Goal: Task Accomplishment & Management: Use online tool/utility

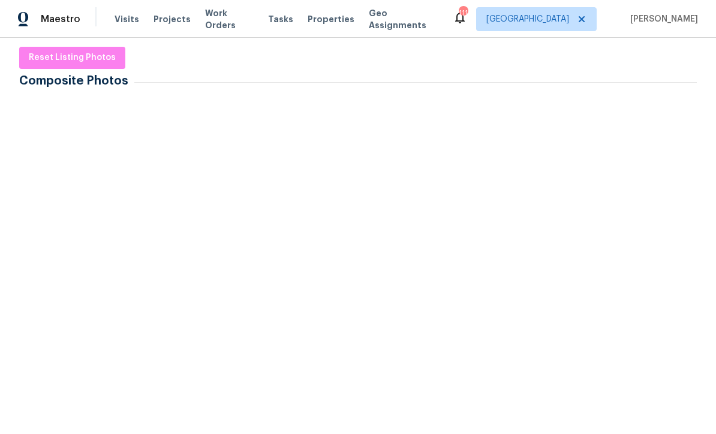
scroll to position [173, 0]
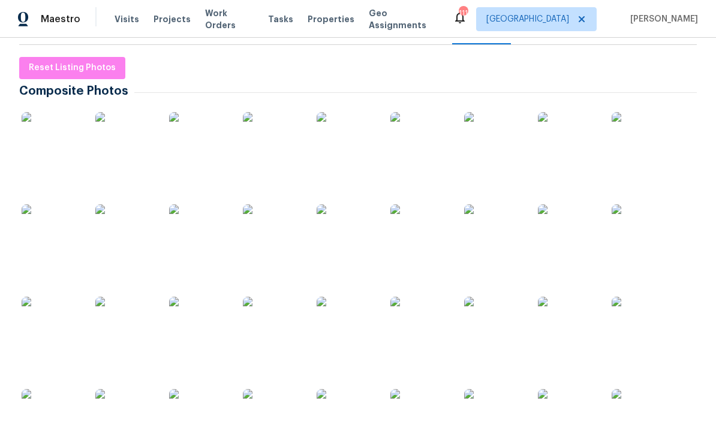
click at [47, 137] on img at bounding box center [52, 142] width 60 height 60
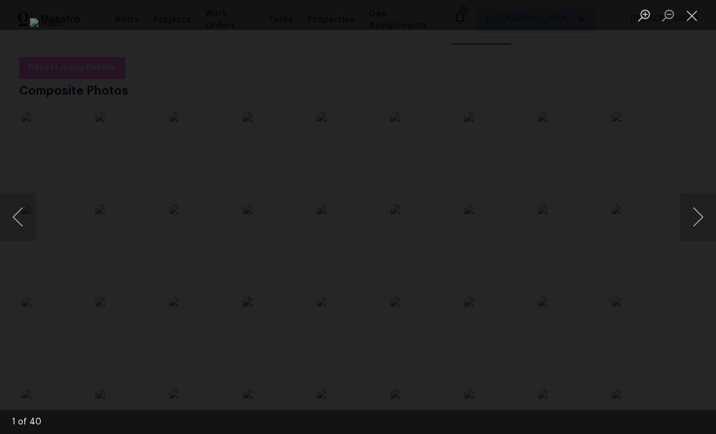
click at [699, 220] on button "Next image" at bounding box center [698, 217] width 36 height 48
click at [696, 223] on button "Next image" at bounding box center [698, 217] width 36 height 48
click at [699, 221] on button "Next image" at bounding box center [698, 217] width 36 height 48
click at [701, 217] on button "Next image" at bounding box center [698, 217] width 36 height 48
click at [699, 220] on button "Next image" at bounding box center [698, 217] width 36 height 48
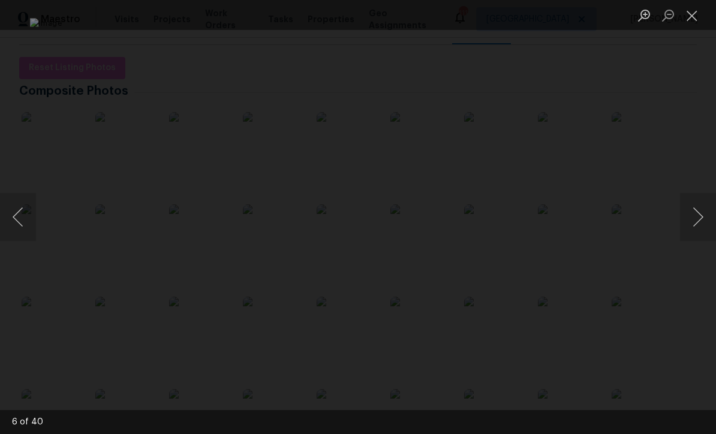
click at [701, 221] on button "Next image" at bounding box center [698, 217] width 36 height 48
click at [700, 220] on button "Next image" at bounding box center [698, 217] width 36 height 48
click at [702, 218] on button "Next image" at bounding box center [698, 217] width 36 height 48
click at [699, 215] on button "Next image" at bounding box center [698, 217] width 36 height 48
click at [701, 216] on button "Next image" at bounding box center [698, 217] width 36 height 48
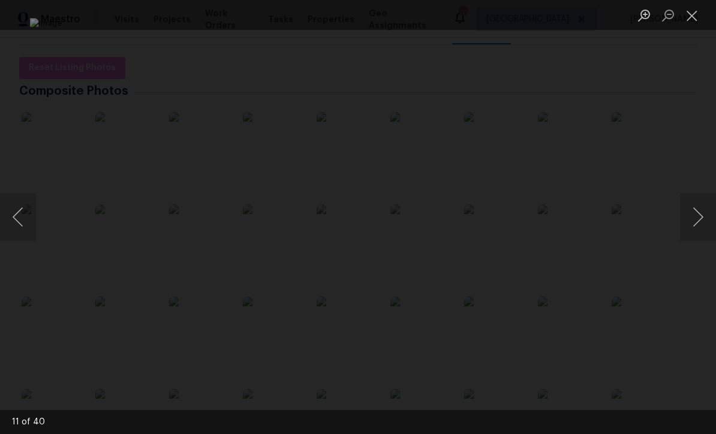
click at [701, 215] on button "Next image" at bounding box center [698, 217] width 36 height 48
click at [699, 214] on button "Next image" at bounding box center [698, 217] width 36 height 48
click at [701, 214] on button "Next image" at bounding box center [698, 217] width 36 height 48
click at [700, 212] on button "Next image" at bounding box center [698, 217] width 36 height 48
click at [699, 212] on button "Next image" at bounding box center [698, 217] width 36 height 48
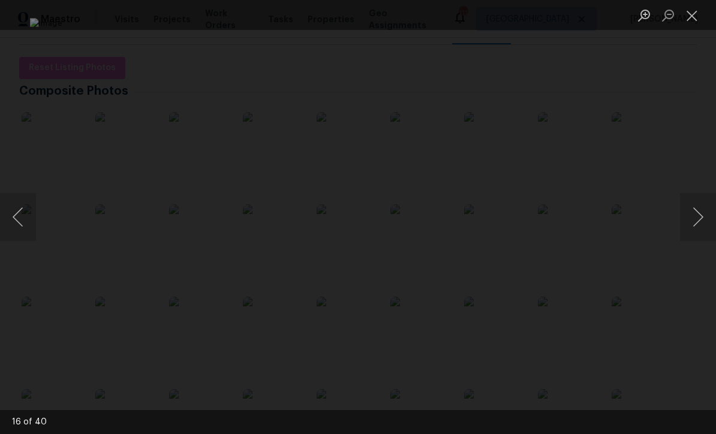
click at [701, 214] on button "Next image" at bounding box center [698, 217] width 36 height 48
click at [699, 215] on button "Next image" at bounding box center [698, 217] width 36 height 48
click at [701, 214] on button "Next image" at bounding box center [698, 217] width 36 height 48
click at [699, 215] on button "Next image" at bounding box center [698, 217] width 36 height 48
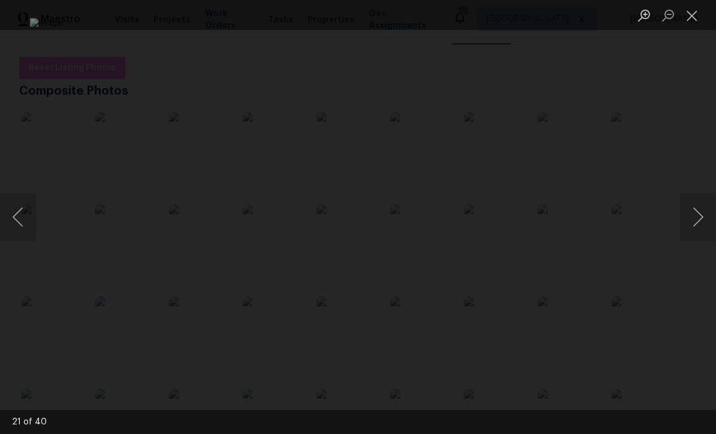
click at [700, 214] on button "Next image" at bounding box center [698, 217] width 36 height 48
click at [701, 216] on button "Next image" at bounding box center [698, 217] width 36 height 48
click at [699, 215] on button "Next image" at bounding box center [698, 217] width 36 height 48
click at [698, 215] on button "Next image" at bounding box center [698, 217] width 36 height 48
click at [702, 215] on button "Next image" at bounding box center [698, 217] width 36 height 48
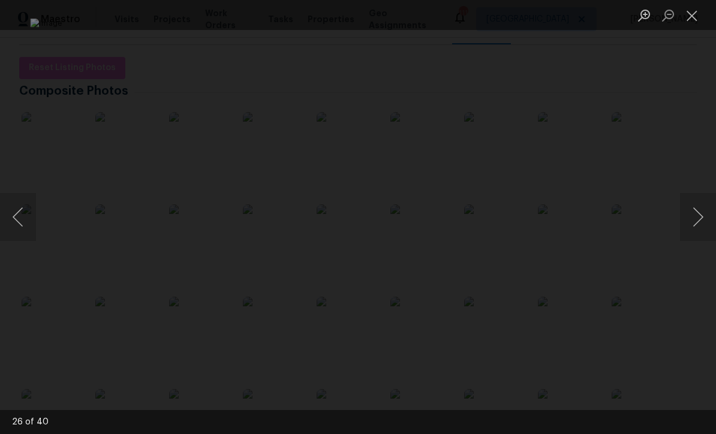
click at [700, 220] on button "Next image" at bounding box center [698, 217] width 36 height 48
click at [700, 215] on button "Next image" at bounding box center [698, 217] width 36 height 48
click at [701, 215] on button "Next image" at bounding box center [698, 217] width 36 height 48
click at [699, 217] on button "Next image" at bounding box center [698, 217] width 36 height 48
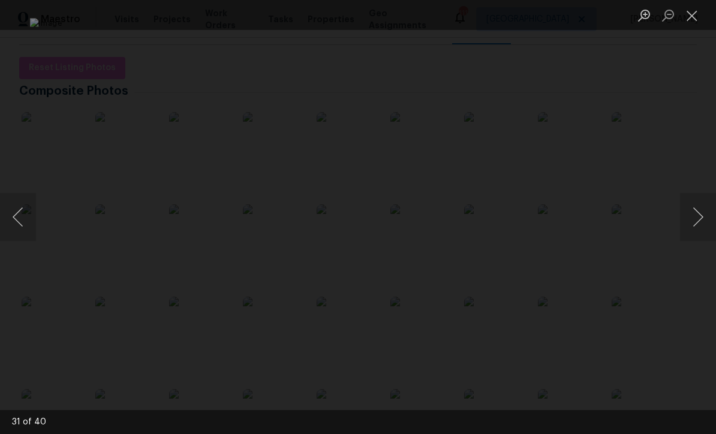
click at [698, 221] on button "Next image" at bounding box center [698, 217] width 36 height 48
click at [699, 218] on button "Next image" at bounding box center [698, 217] width 36 height 48
click at [701, 218] on button "Next image" at bounding box center [698, 217] width 36 height 48
click at [684, 19] on button "Close lightbox" at bounding box center [692, 15] width 24 height 21
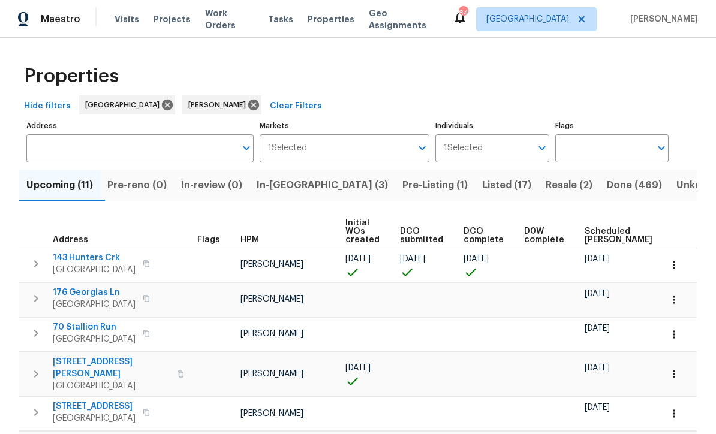
click at [292, 186] on span "In-reno (3)" at bounding box center [322, 185] width 131 height 17
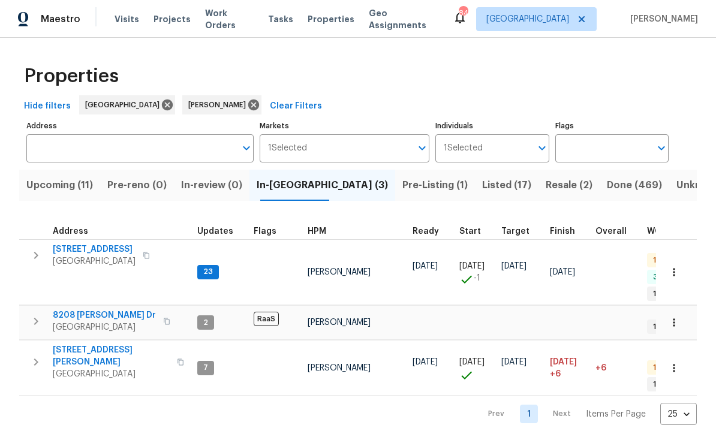
click at [79, 250] on span "188 Lost Lake Trl" at bounding box center [94, 250] width 83 height 12
click at [79, 310] on span "8208 Connally Dr" at bounding box center [104, 316] width 103 height 12
click at [63, 346] on span "422 Marty Ln" at bounding box center [111, 356] width 117 height 24
click at [70, 368] on span "[GEOGRAPHIC_DATA]" at bounding box center [111, 374] width 117 height 12
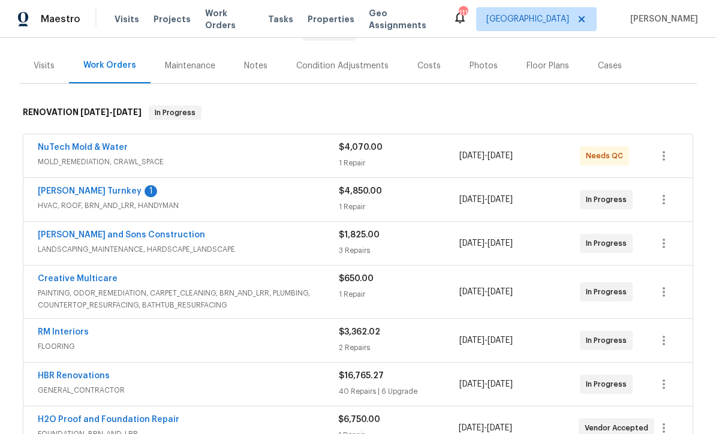
scroll to position [182, 0]
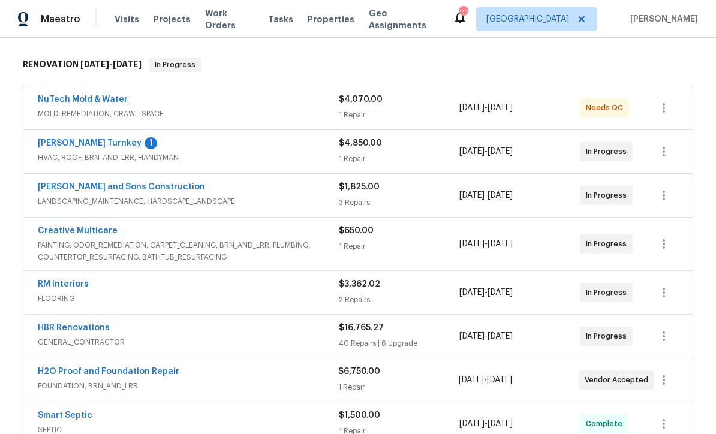
click at [61, 140] on link "Davis Turnkey" at bounding box center [90, 143] width 104 height 8
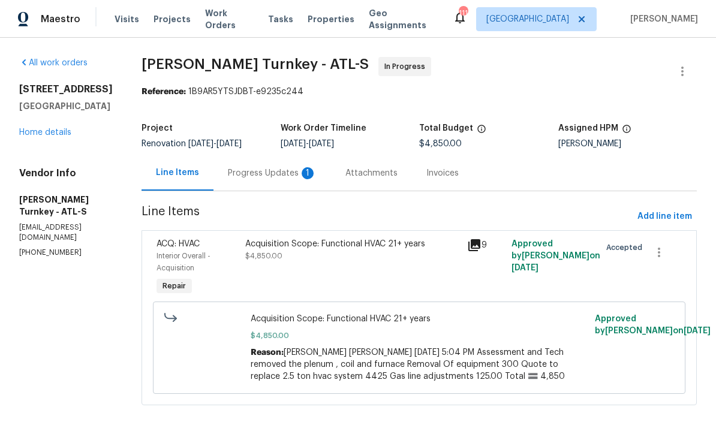
click at [252, 170] on div "Progress Updates 1" at bounding box center [272, 173] width 89 height 12
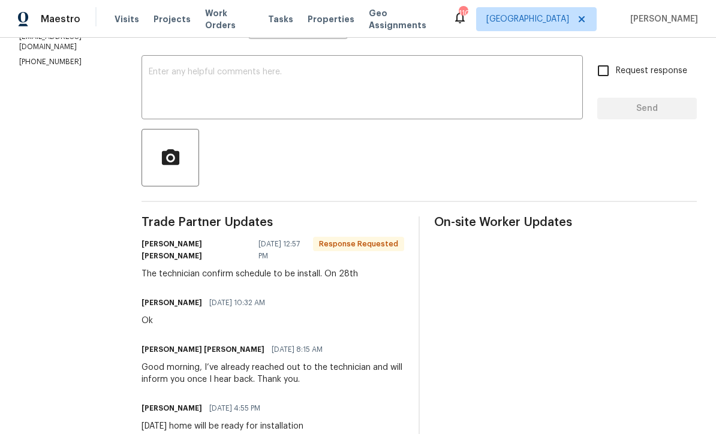
scroll to position [178, 0]
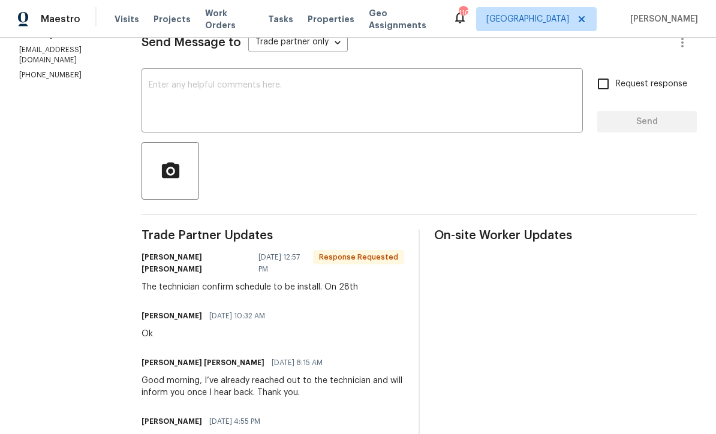
click at [149, 82] on textarea at bounding box center [362, 102] width 427 height 42
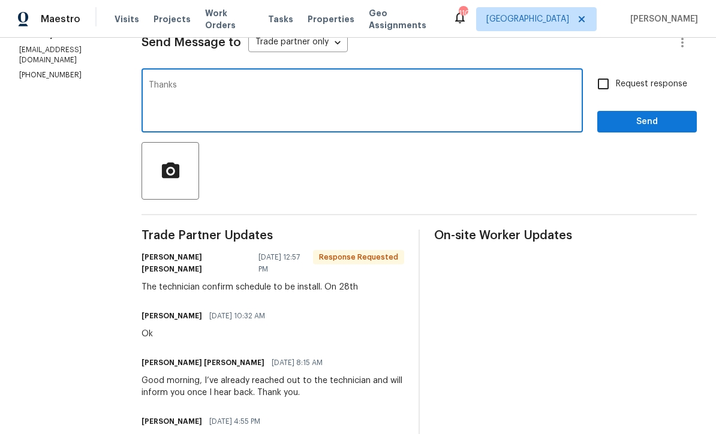
type textarea "Thanks"
click at [626, 119] on span "Send" at bounding box center [647, 122] width 80 height 15
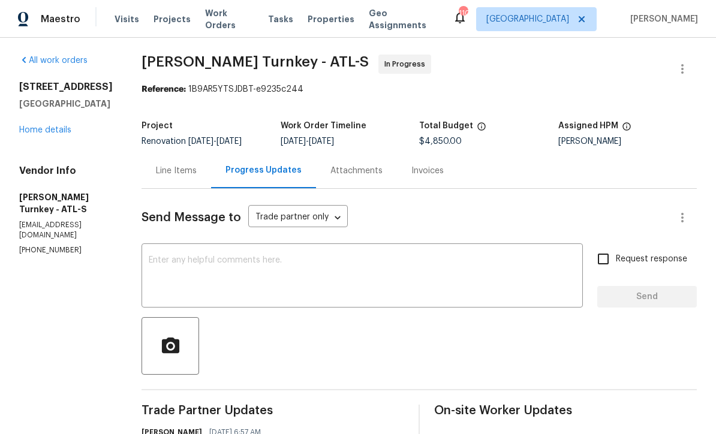
scroll to position [2, 0]
click at [39, 129] on link "Home details" at bounding box center [45, 131] width 52 height 8
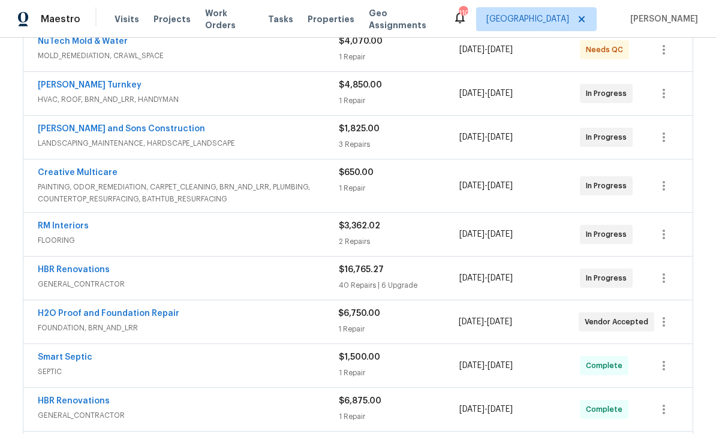
scroll to position [243, 0]
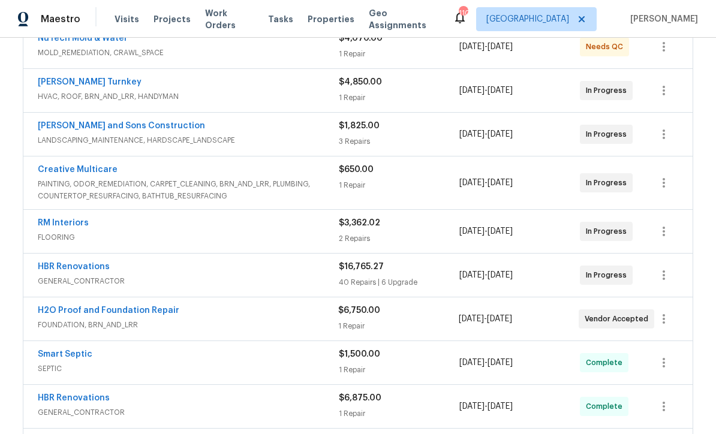
click at [67, 263] on link "HBR Renovations" at bounding box center [74, 267] width 72 height 8
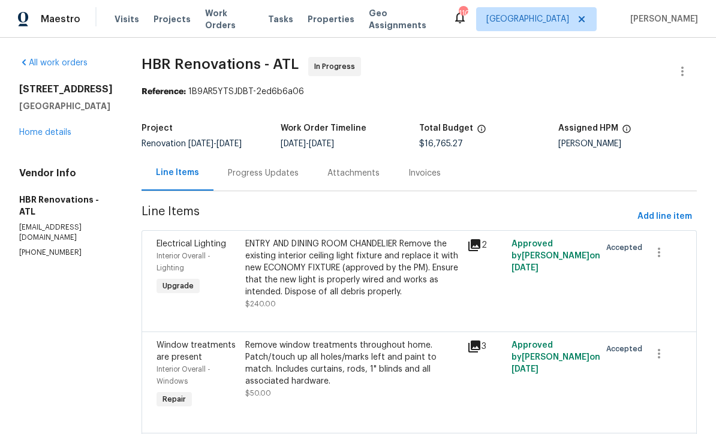
click at [256, 176] on div "Progress Updates" at bounding box center [263, 173] width 71 height 12
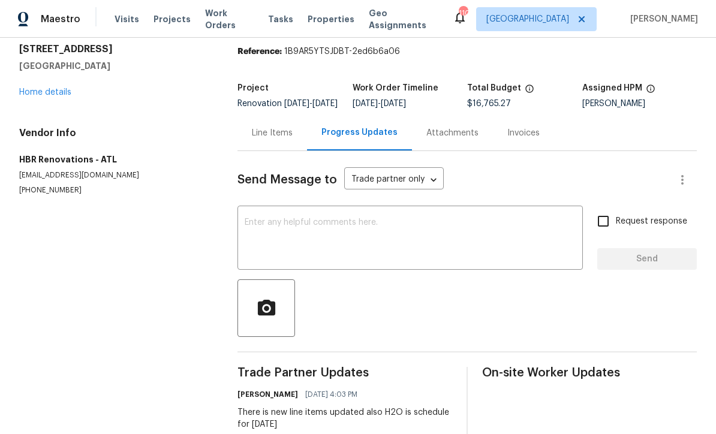
scroll to position [40, 0]
click at [247, 225] on div "x ​" at bounding box center [411, 239] width 346 height 61
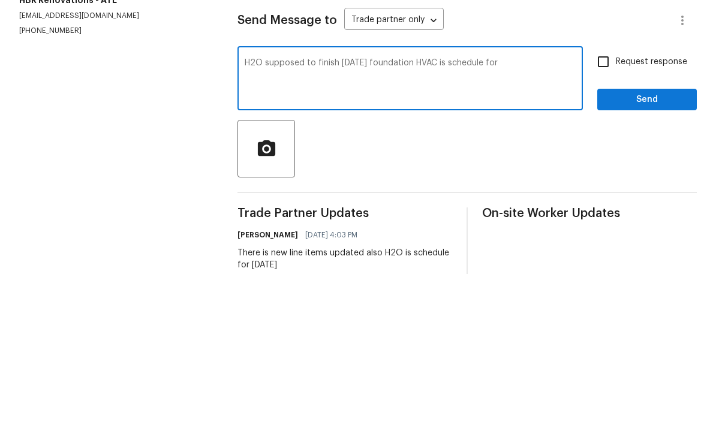
paste textarea "Juan David Aguilar 08/25/2025 12:57 PM The technician confirm schedule to be in…"
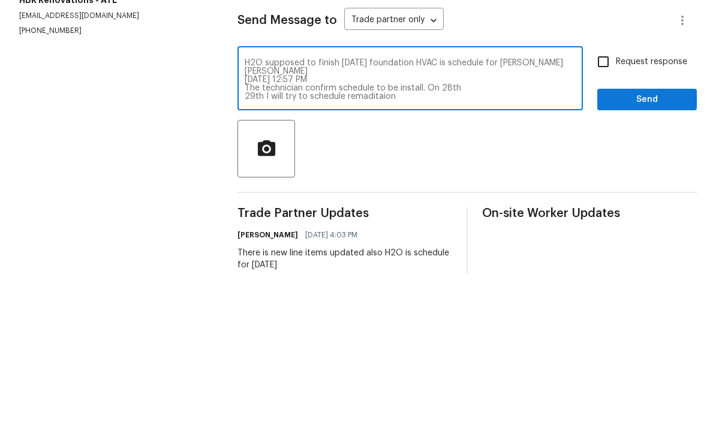
click at [367, 219] on textarea "H2O supposed to finish today foundation HVAC is schedule for Juan David Aguilar…" at bounding box center [410, 240] width 331 height 42
click at [420, 219] on textarea "H2O supposed to finish today foundation HVAC is schedule for Juan David Aguilar…" at bounding box center [410, 240] width 331 height 42
click at [369, 219] on textarea "H2O supposed to finish today foundation HVAC is schedule for Juan David Aguilar…" at bounding box center [410, 240] width 331 height 42
click at [368, 219] on textarea "H2O supposed to finish today foundation HVAC is schedule for Juan David Aguilar…" at bounding box center [410, 240] width 331 height 42
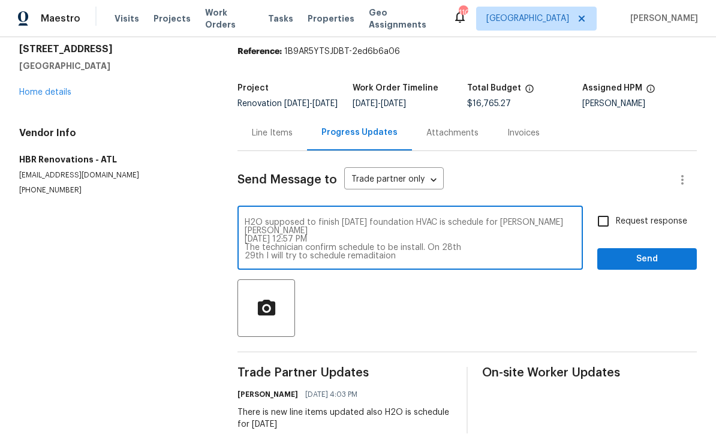
click at [370, 219] on textarea "H2O supposed to finish today foundation HVAC is schedule for Juan David Aguilar…" at bounding box center [410, 240] width 331 height 42
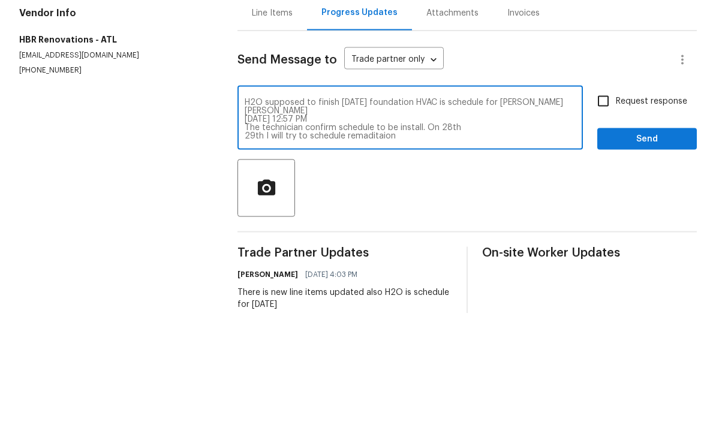
click at [365, 219] on textarea "H2O supposed to finish today foundation HVAC is schedule for Juan David Aguilar…" at bounding box center [410, 240] width 331 height 42
click at [368, 219] on textarea "H2O supposed to finish today foundation HVAC is schedule for Juan David Aguilar…" at bounding box center [410, 240] width 331 height 42
type textarea "H2O supposed to finish today foundation HVAC is schedule for Juan David Aguilar…"
click at [605, 209] on input "Request response" at bounding box center [603, 221] width 25 height 25
checkbox input "true"
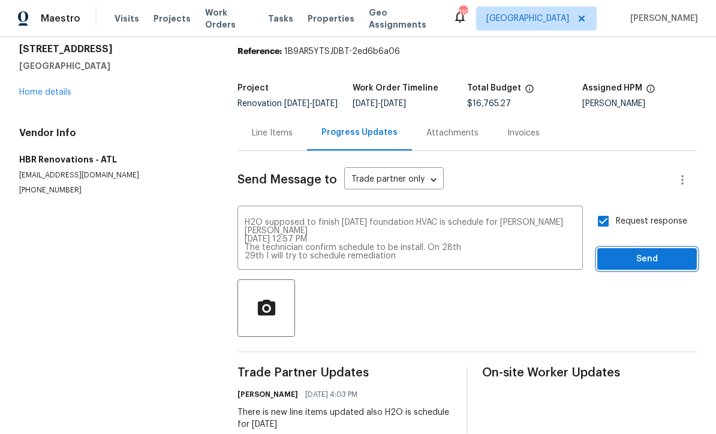
click at [639, 253] on span "Send" at bounding box center [647, 260] width 80 height 15
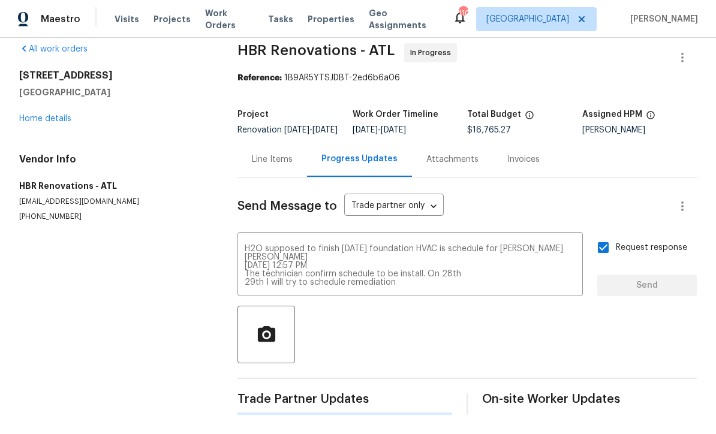
scroll to position [0, 0]
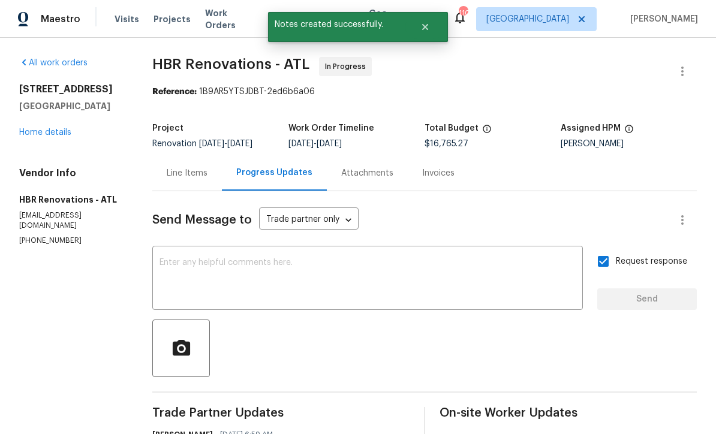
click at [38, 128] on link "Home details" at bounding box center [45, 132] width 52 height 8
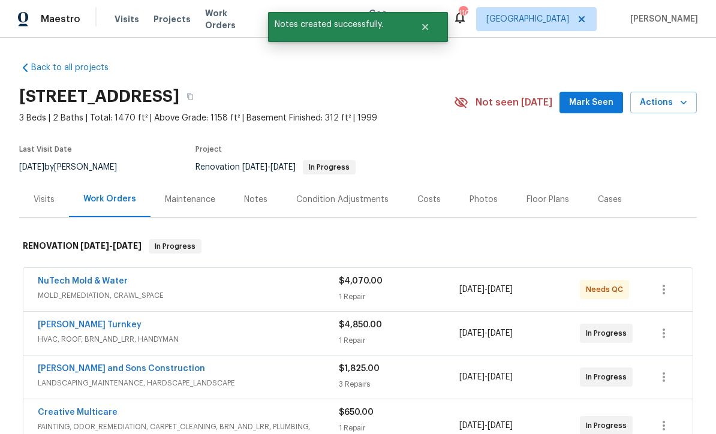
click at [257, 194] on div "Notes" at bounding box center [255, 200] width 23 height 12
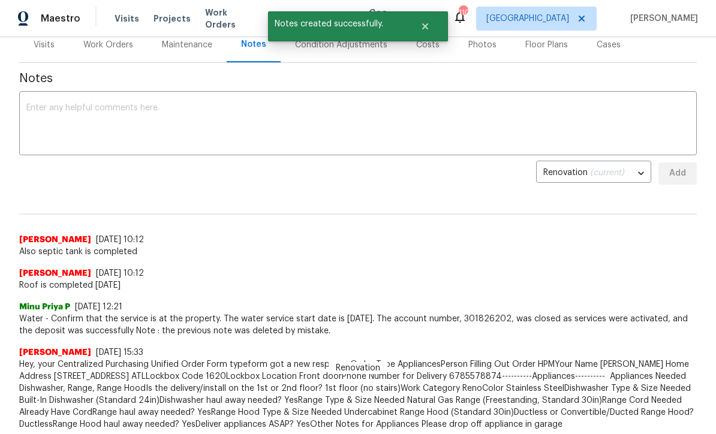
scroll to position [172, 0]
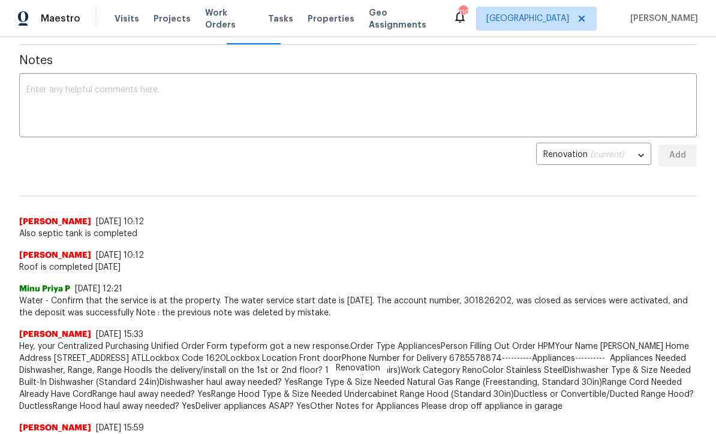
click at [29, 83] on div "x ​" at bounding box center [358, 106] width 678 height 61
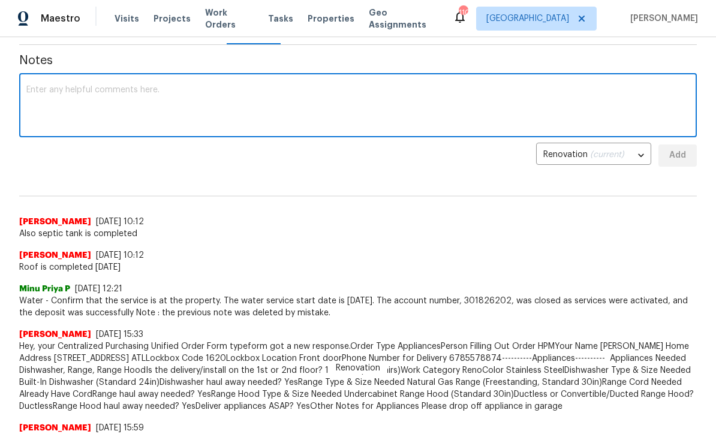
scroll to position [0, 0]
click at [37, 88] on textarea at bounding box center [357, 107] width 663 height 42
paste textarea "Juan David Aguilar 08/25/2025 12:57 PM The technician confirm schedule to be in…"
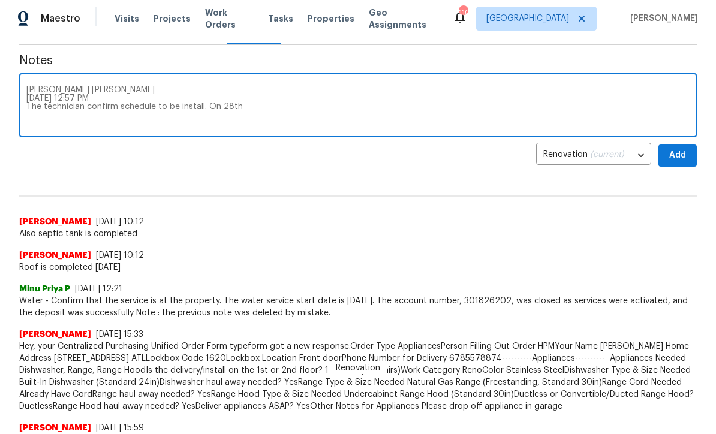
type textarea "Juan David Aguilar 08/25/2025 12:57 PM The technician confirm schedule to be in…"
click at [684, 155] on span "Add" at bounding box center [677, 156] width 19 height 15
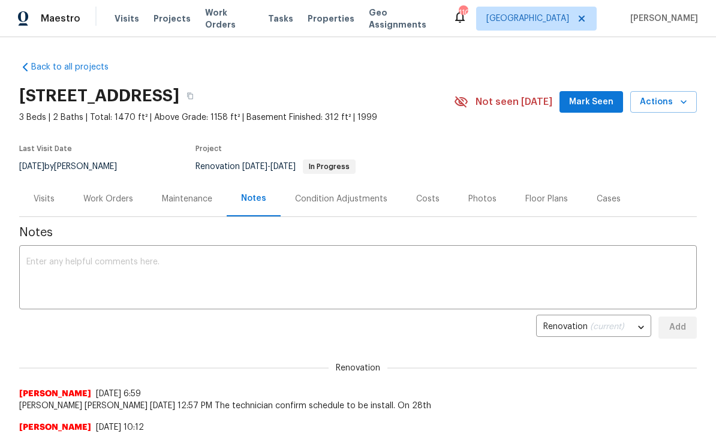
click at [585, 97] on span "Mark Seen" at bounding box center [591, 102] width 44 height 15
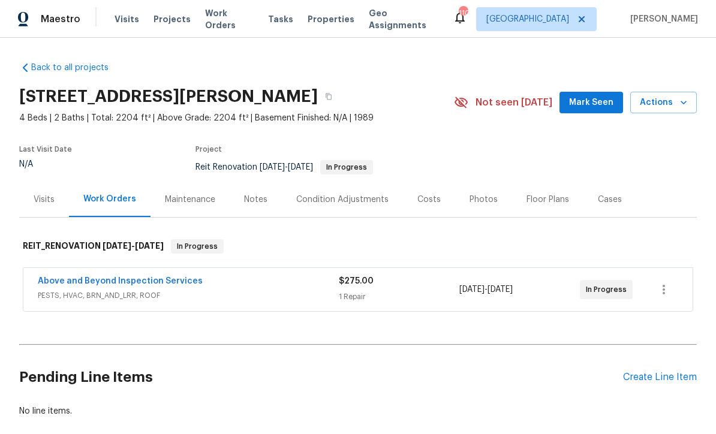
click at [590, 100] on span "Mark Seen" at bounding box center [591, 102] width 44 height 15
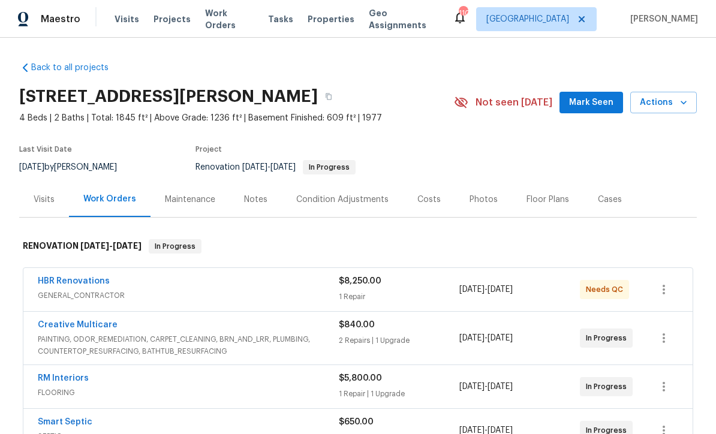
click at [71, 280] on link "HBR Renovations" at bounding box center [74, 281] width 72 height 8
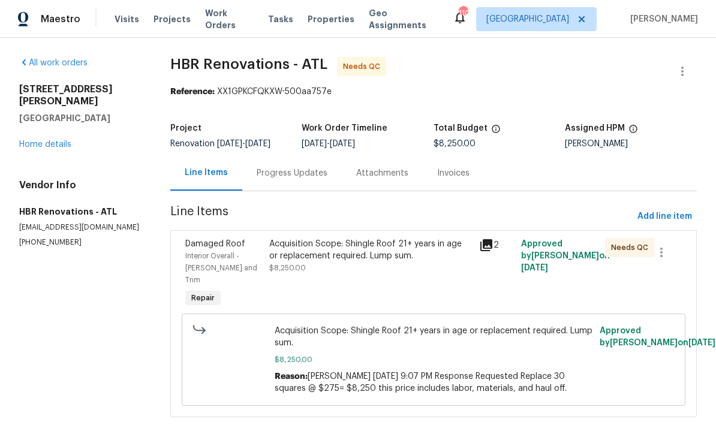
click at [38, 140] on link "Home details" at bounding box center [45, 144] width 52 height 8
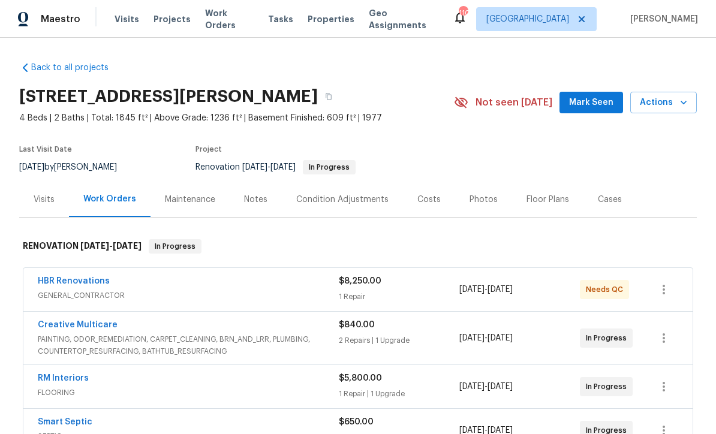
click at [589, 97] on span "Mark Seen" at bounding box center [591, 102] width 44 height 15
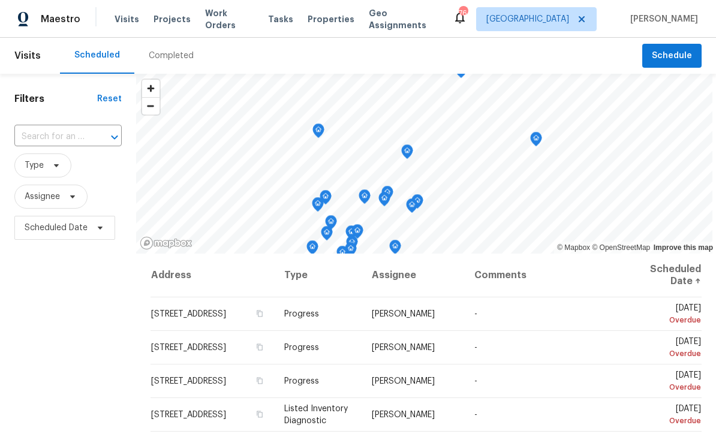
click at [668, 52] on span "Schedule" at bounding box center [672, 56] width 40 height 15
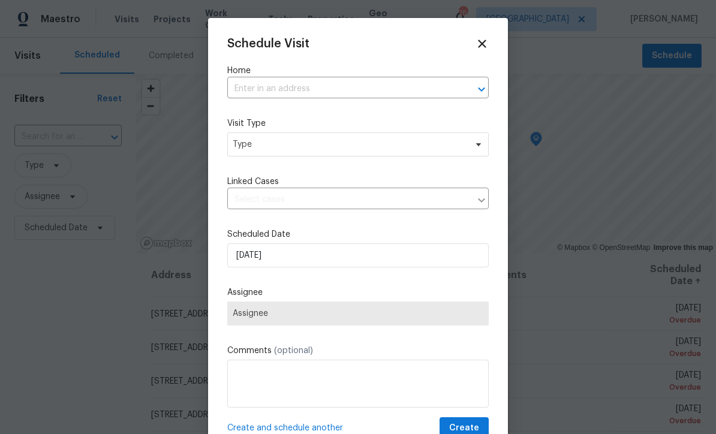
click at [241, 88] on input "text" at bounding box center [341, 89] width 228 height 19
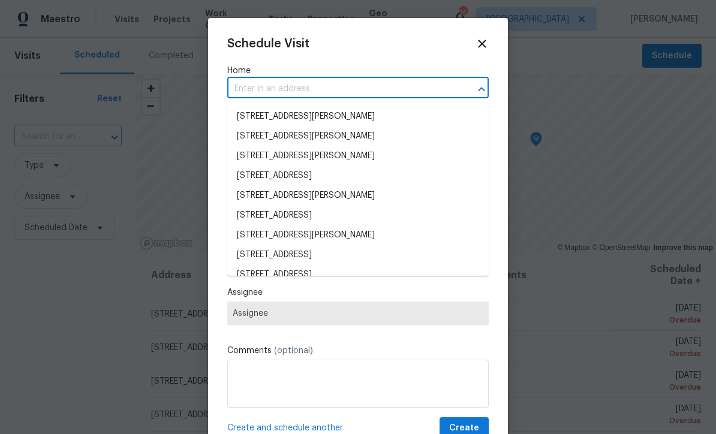
click at [243, 86] on input "text" at bounding box center [341, 89] width 228 height 19
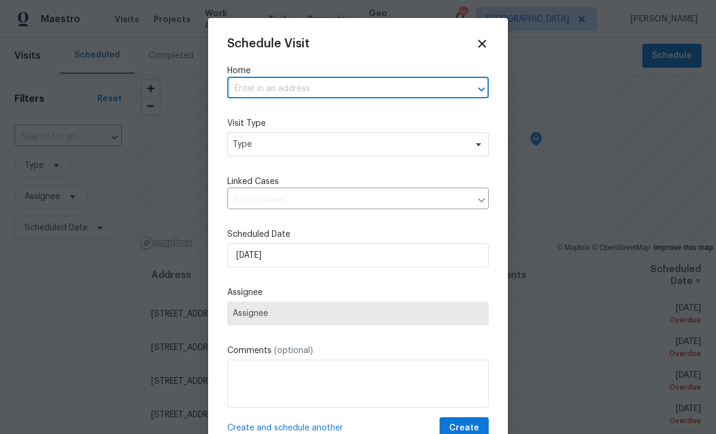
paste input "422 Marty Ln, Dallas, GA 30132"
type input "422 Marty Ln, Dallas, GA 30132"
click at [263, 118] on li "422 Marty Ln, Dallas, GA 30132" at bounding box center [358, 117] width 262 height 20
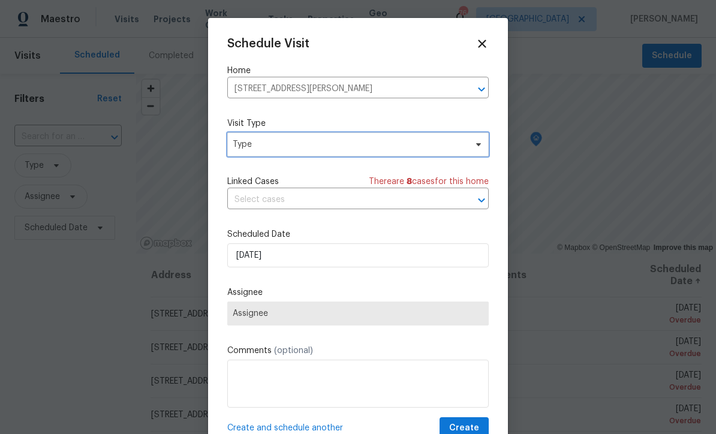
click at [242, 146] on span "Type" at bounding box center [349, 145] width 233 height 12
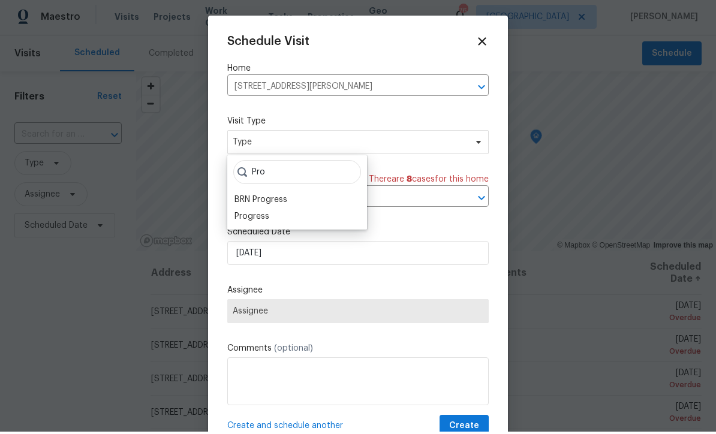
scroll to position [2, 0]
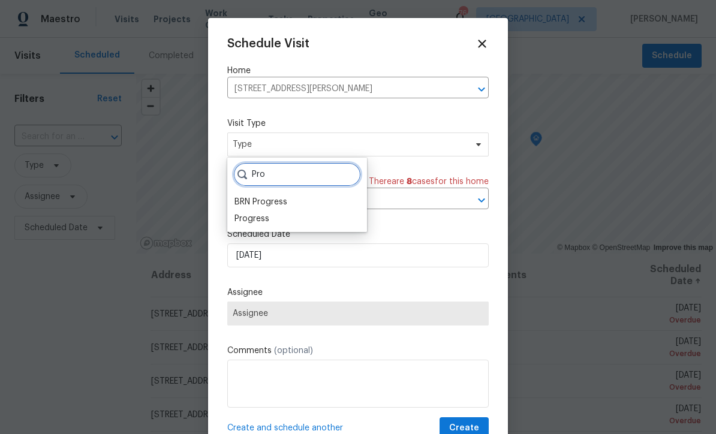
type input "Pro"
click at [247, 217] on div "Progress" at bounding box center [252, 219] width 35 height 12
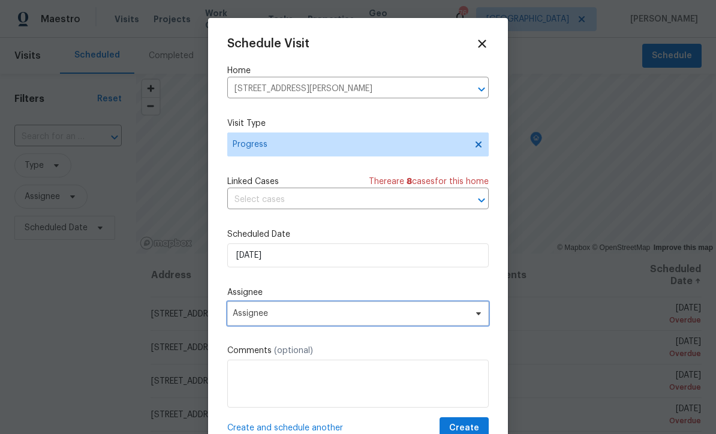
click at [244, 312] on span "Assignee" at bounding box center [350, 314] width 235 height 10
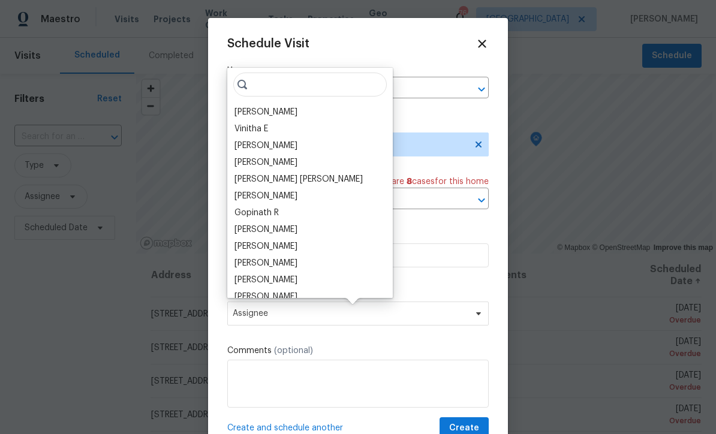
scroll to position [2, 0]
click at [245, 109] on div "[PERSON_NAME]" at bounding box center [266, 112] width 63 height 12
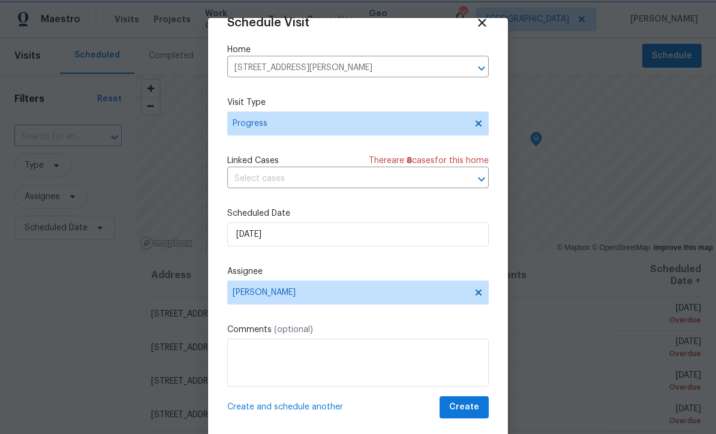
scroll to position [23, 0]
click at [466, 406] on span "Create" at bounding box center [464, 407] width 30 height 15
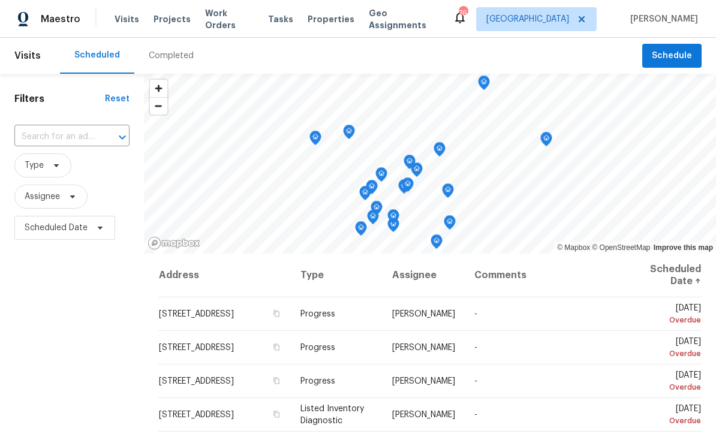
click at [68, 142] on input "text" at bounding box center [55, 137] width 82 height 19
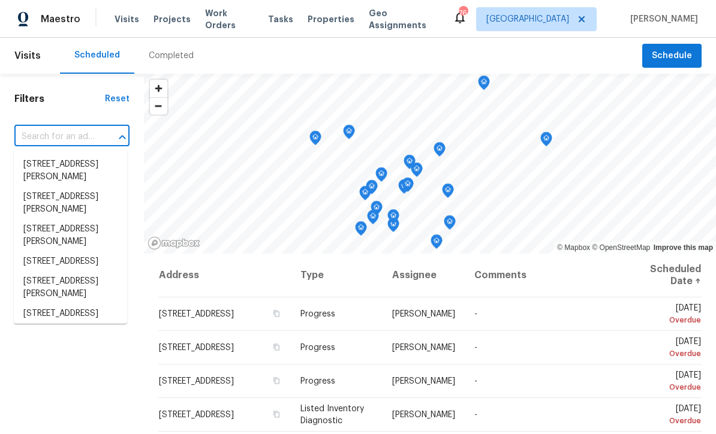
click at [55, 136] on input "text" at bounding box center [55, 137] width 82 height 19
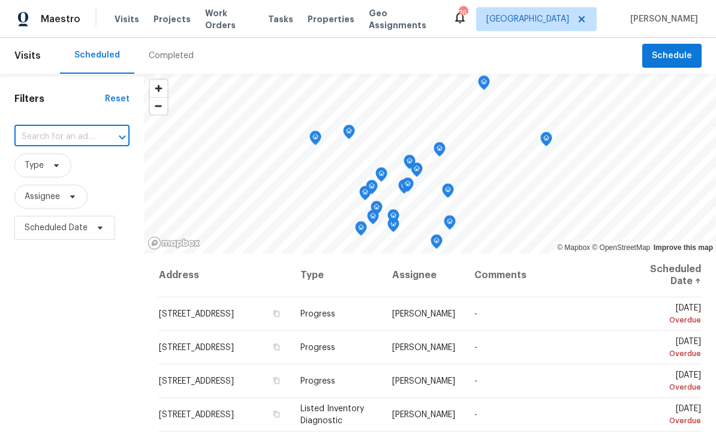
paste input "143 Hunters Crk, Dallas, GA 30157"
type input "143 Hunters Crk, Dallas, GA 30157"
click at [50, 163] on li "143 Hunters Crk, Dallas, GA 30157" at bounding box center [70, 165] width 113 height 20
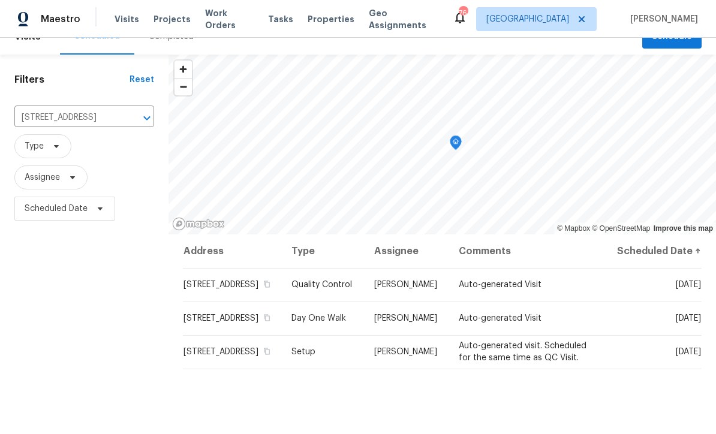
scroll to position [21, 0]
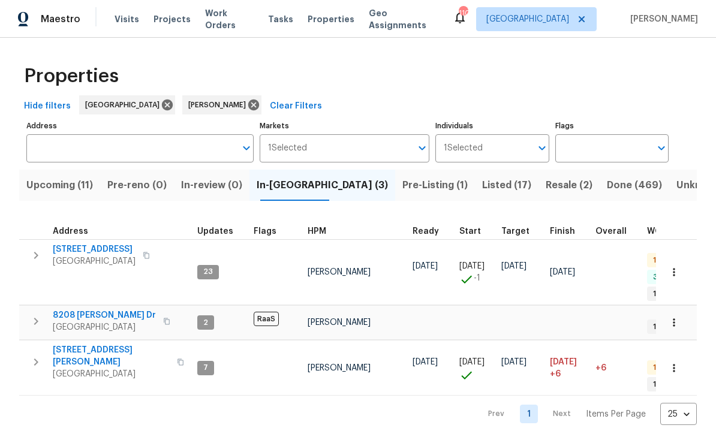
click at [60, 182] on span "Upcoming (11)" at bounding box center [59, 185] width 67 height 17
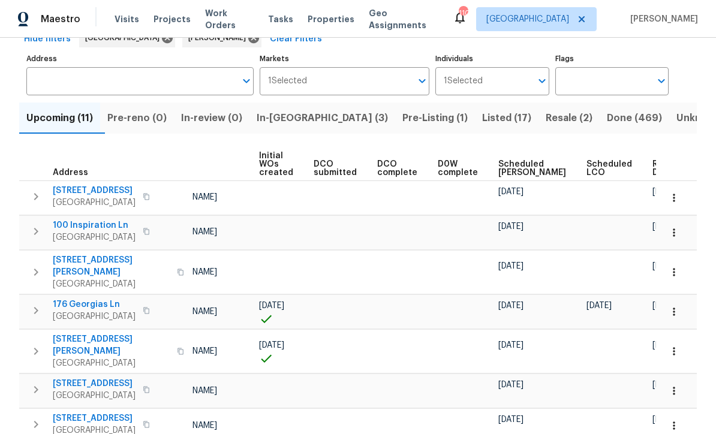
scroll to position [0, 86]
click at [653, 172] on span "Ready Date" at bounding box center [666, 168] width 26 height 17
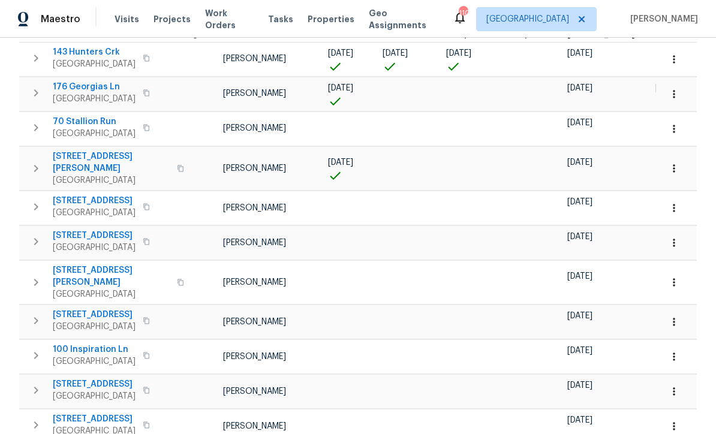
scroll to position [206, 0]
